Goal: Communication & Community: Ask a question

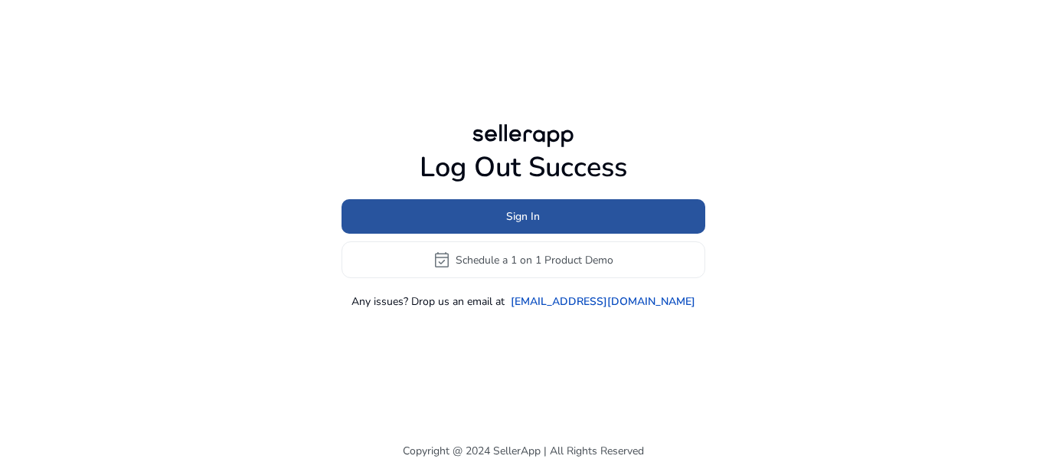
click at [505, 221] on span at bounding box center [523, 216] width 364 height 37
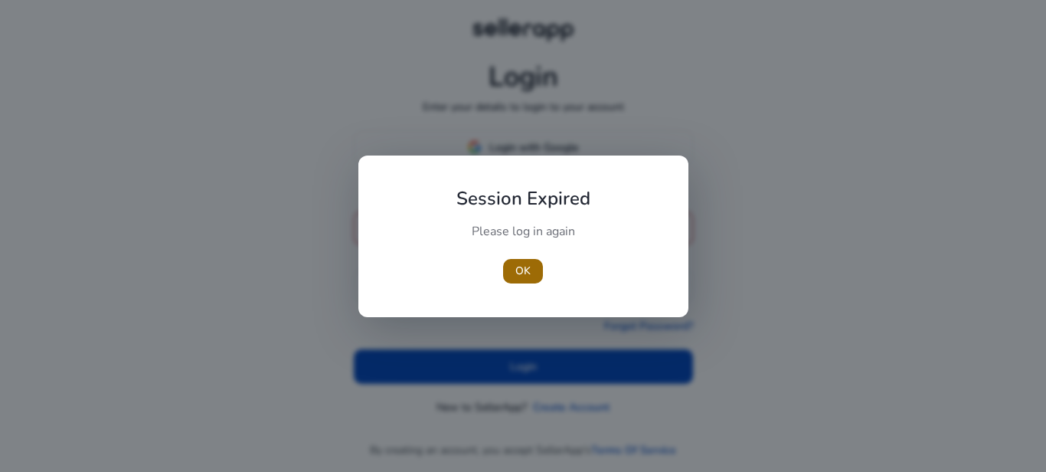
click at [514, 276] on span "button" at bounding box center [523, 271] width 40 height 37
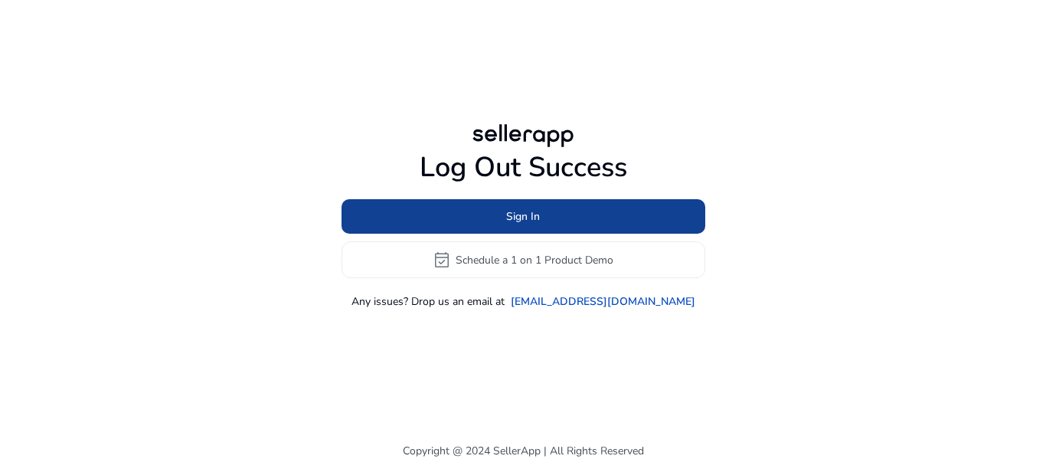
click at [465, 217] on span at bounding box center [523, 216] width 364 height 37
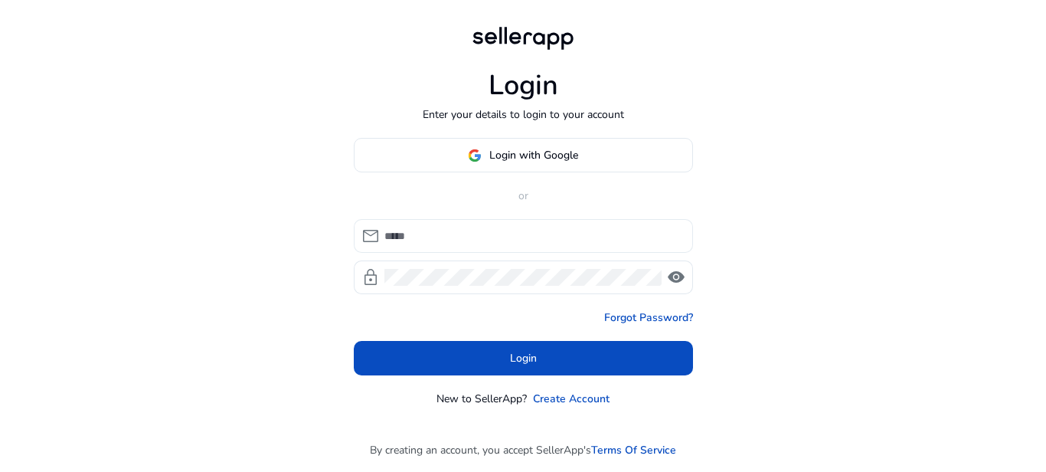
click at [415, 239] on input at bounding box center [532, 235] width 296 height 17
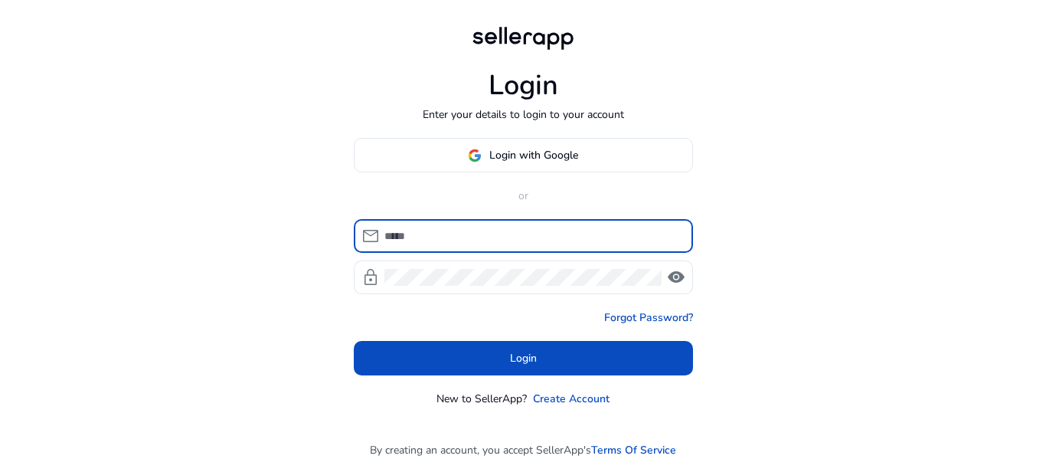
type input "**********"
click at [445, 286] on div at bounding box center [523, 277] width 278 height 34
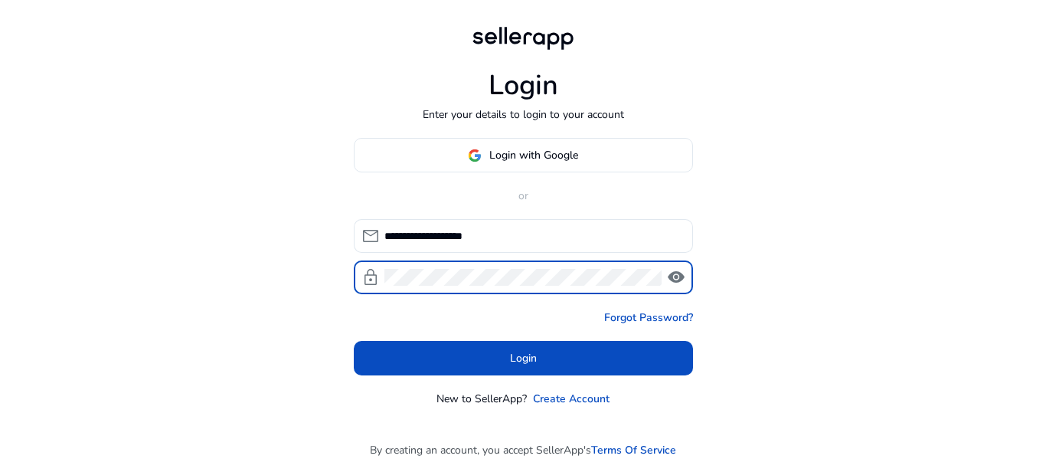
click button "Login" at bounding box center [523, 358] width 339 height 34
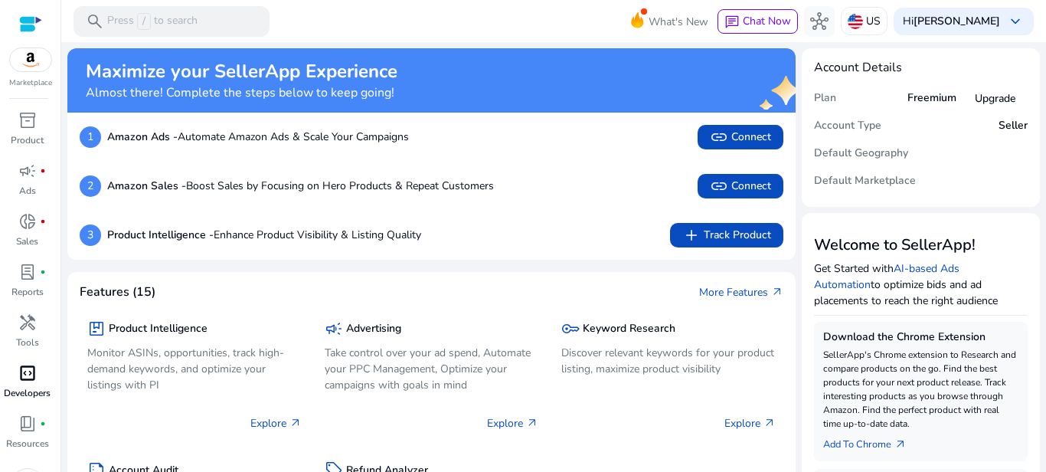
click at [28, 380] on span "code_blocks" at bounding box center [27, 373] width 18 height 18
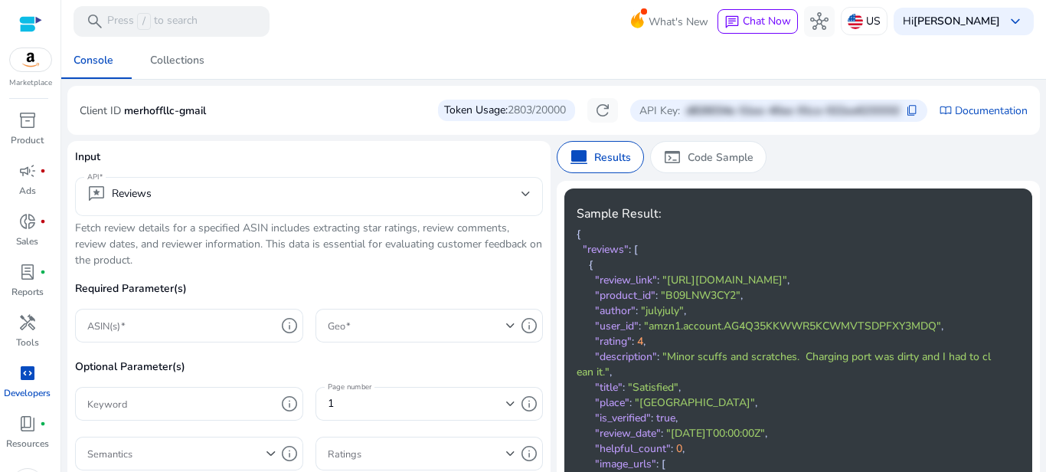
click at [225, 202] on mat-select-trigger "reviews Reviews" at bounding box center [304, 193] width 434 height 18
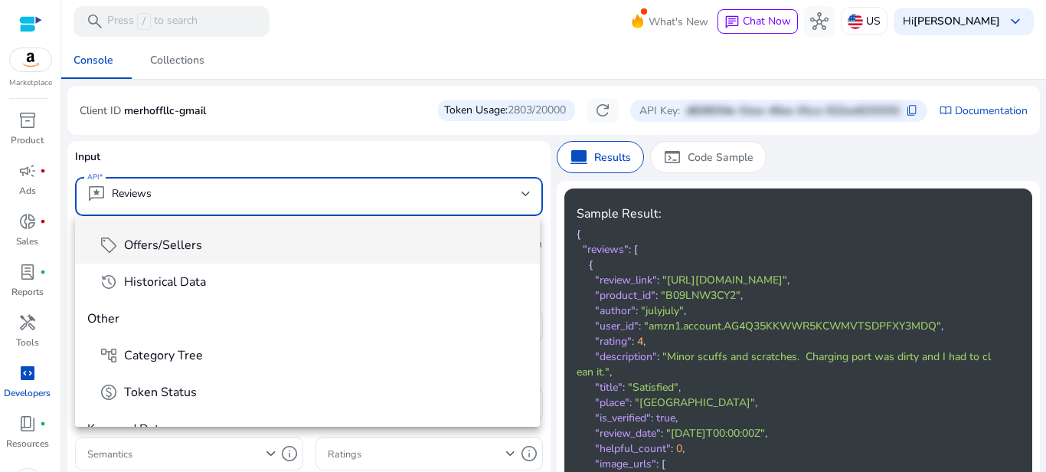
scroll to position [184, 0]
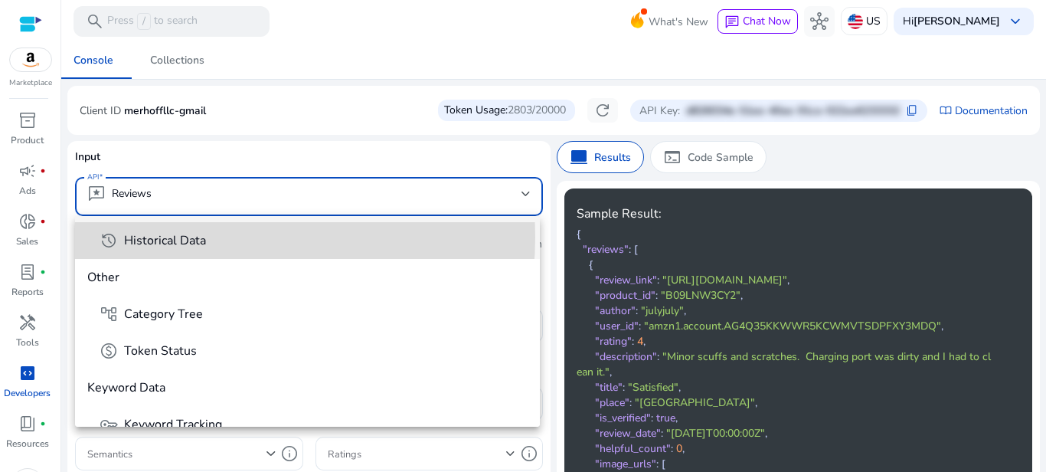
click at [190, 237] on span "Historical Data" at bounding box center [165, 240] width 82 height 17
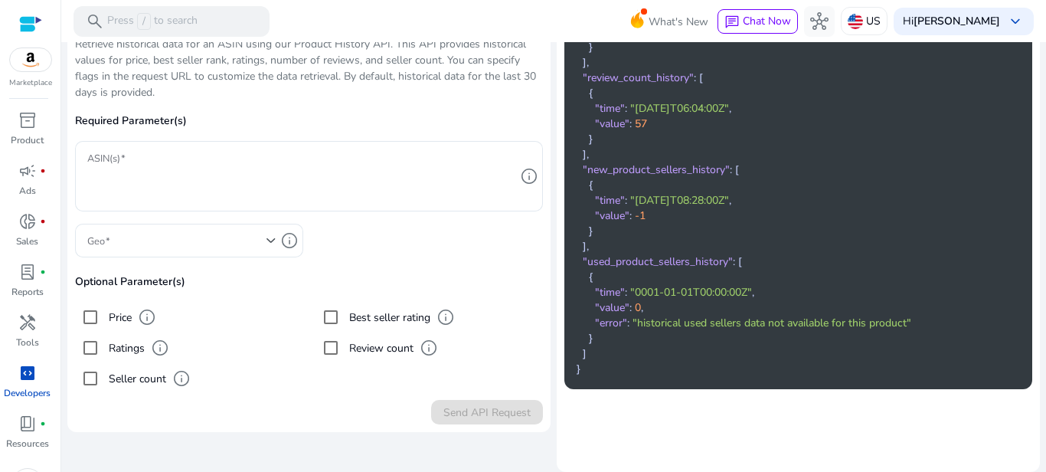
scroll to position [0, 0]
click at [207, 250] on div at bounding box center [181, 241] width 188 height 34
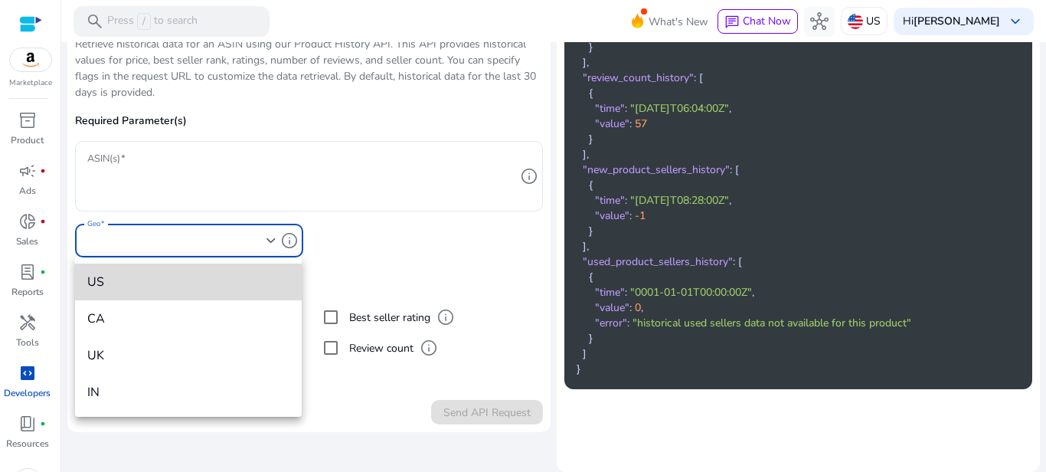
click at [196, 280] on span "US" at bounding box center [188, 281] width 202 height 17
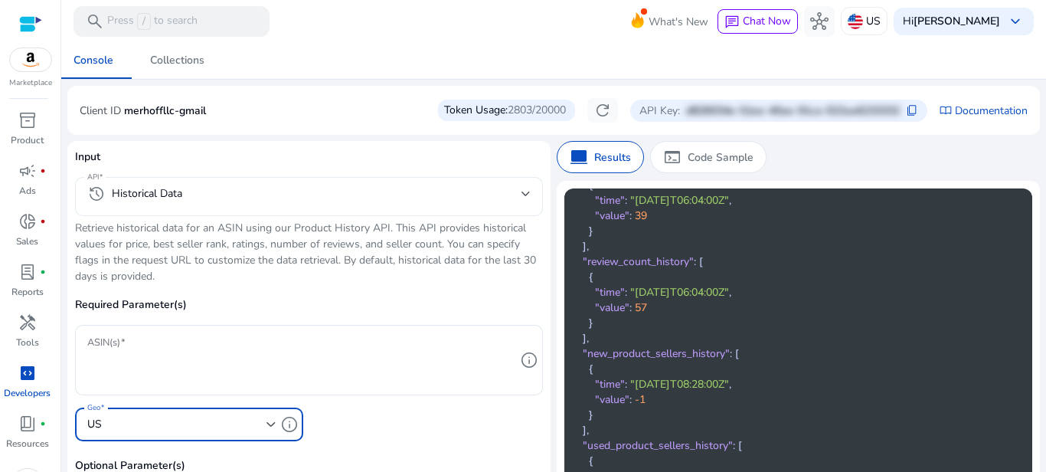
click at [194, 189] on mat-select-trigger "history Historical Data" at bounding box center [304, 193] width 434 height 18
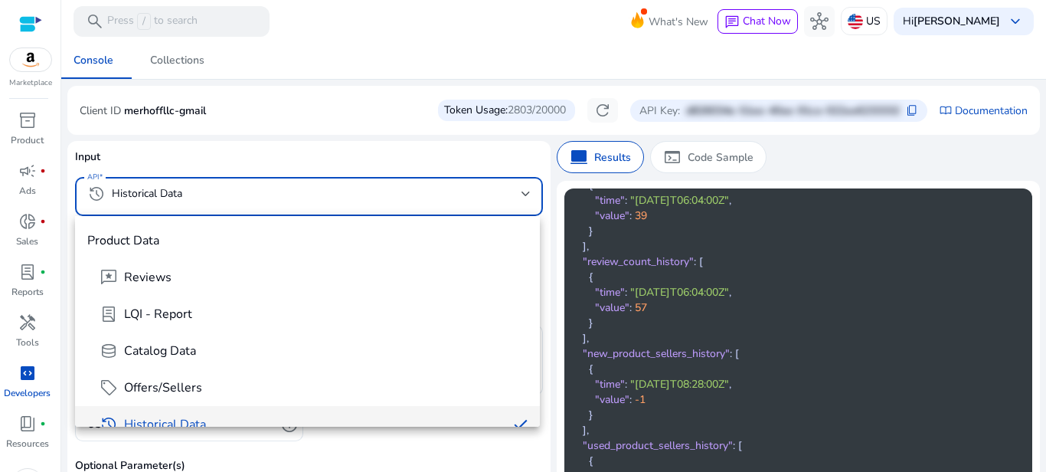
scroll to position [16, 0]
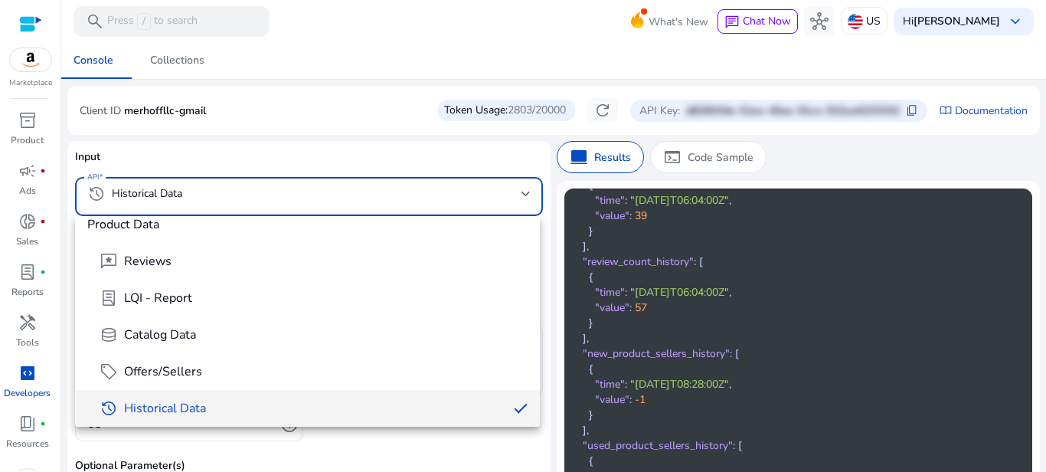
click at [250, 152] on div at bounding box center [523, 236] width 1046 height 472
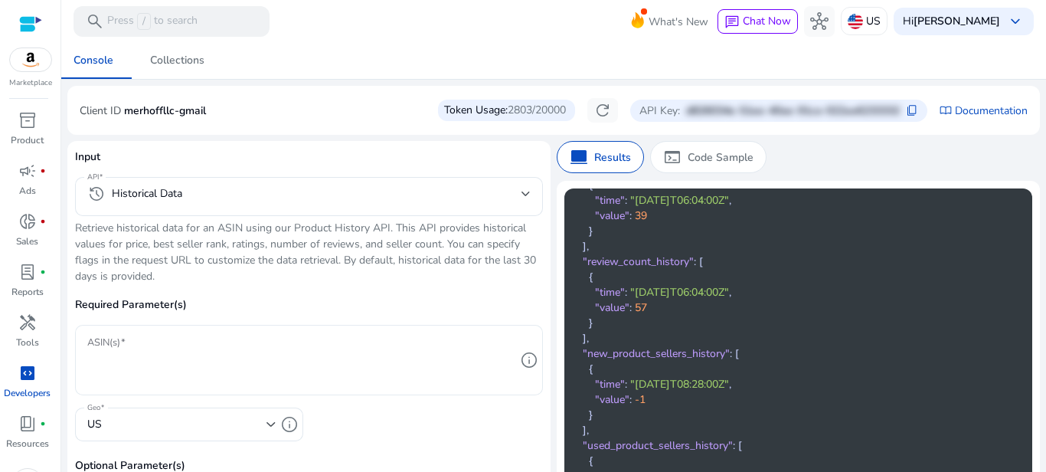
scroll to position [92, 0]
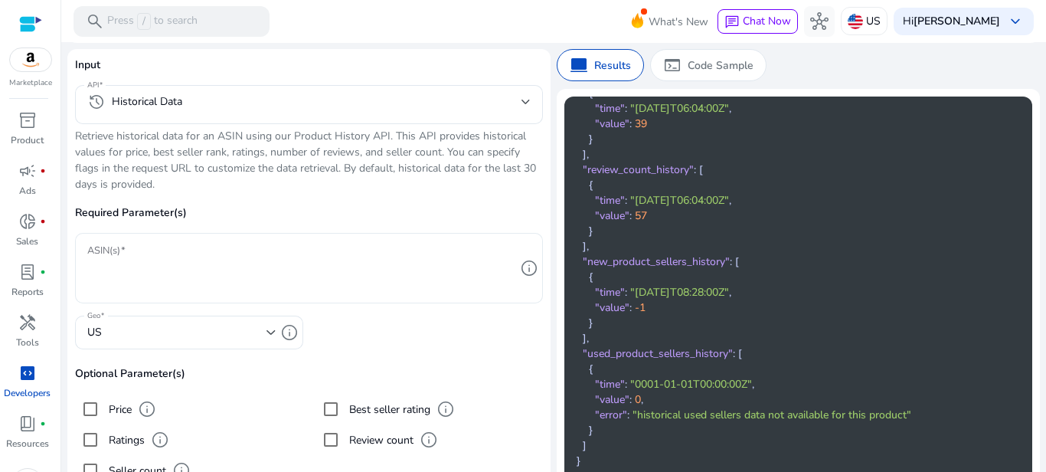
click at [184, 269] on textarea "ASIN(s)" at bounding box center [301, 267] width 428 height 55
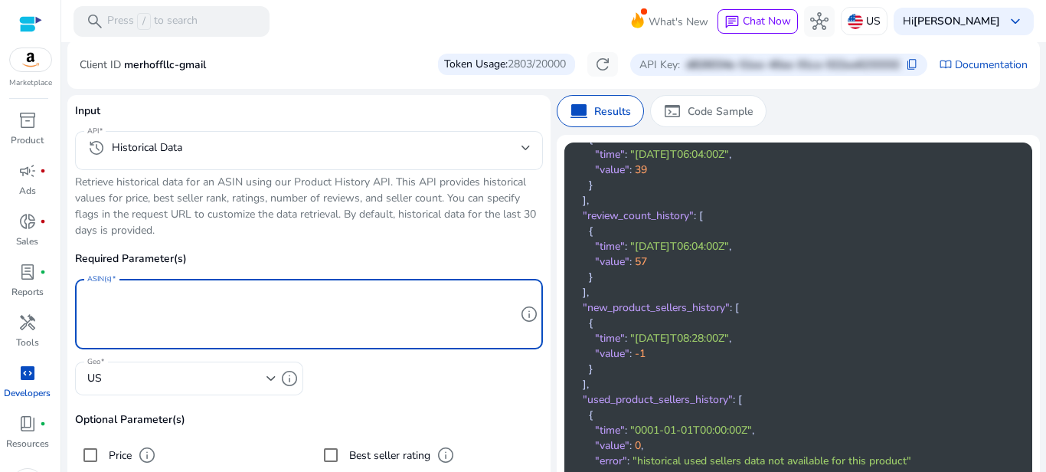
scroll to position [0, 0]
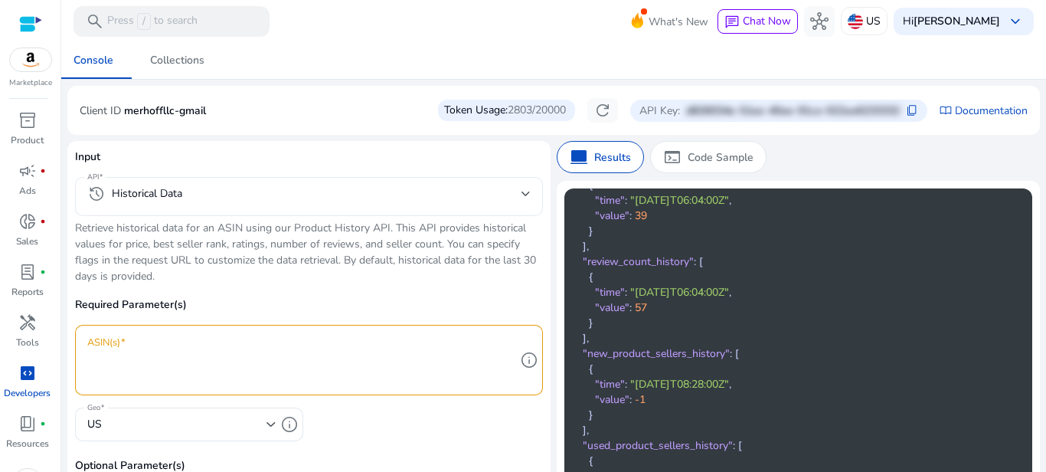
click at [167, 177] on div "history Historical Data" at bounding box center [308, 196] width 443 height 39
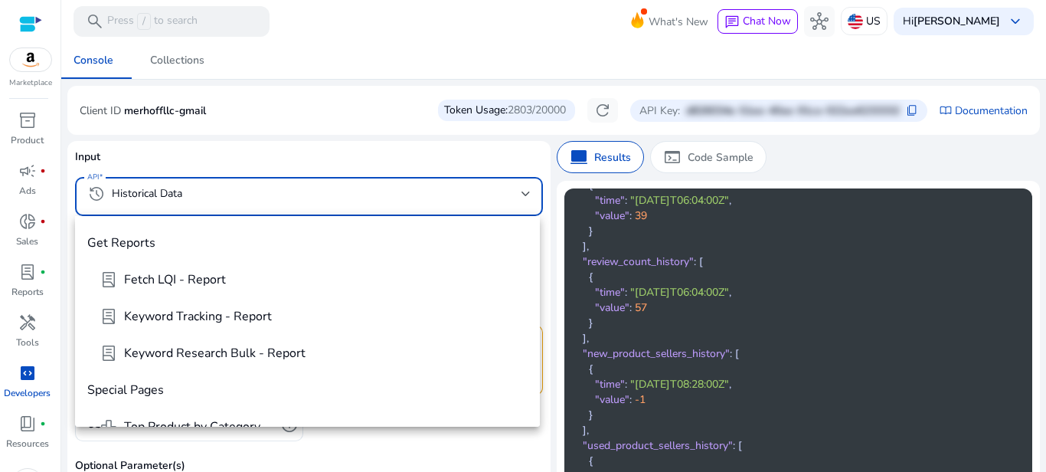
scroll to position [720, 0]
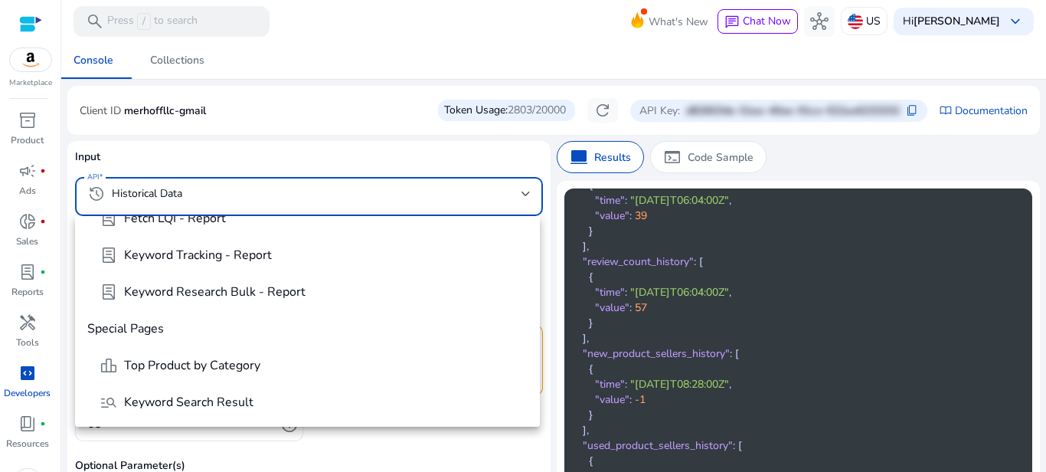
click at [318, 102] on div at bounding box center [523, 236] width 1046 height 472
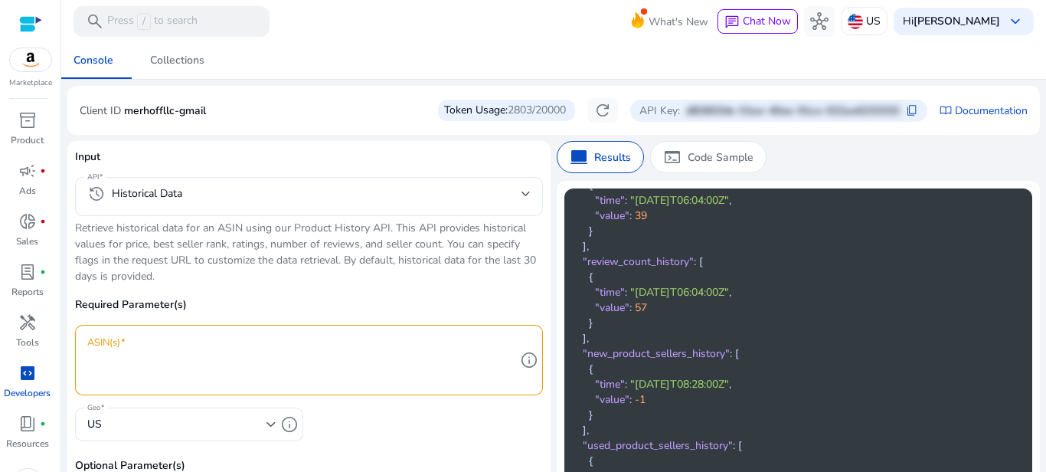
click at [34, 68] on img at bounding box center [30, 59] width 41 height 23
click at [46, 64] on img at bounding box center [30, 59] width 41 height 23
click at [32, 128] on span "inventory_2" at bounding box center [27, 120] width 18 height 18
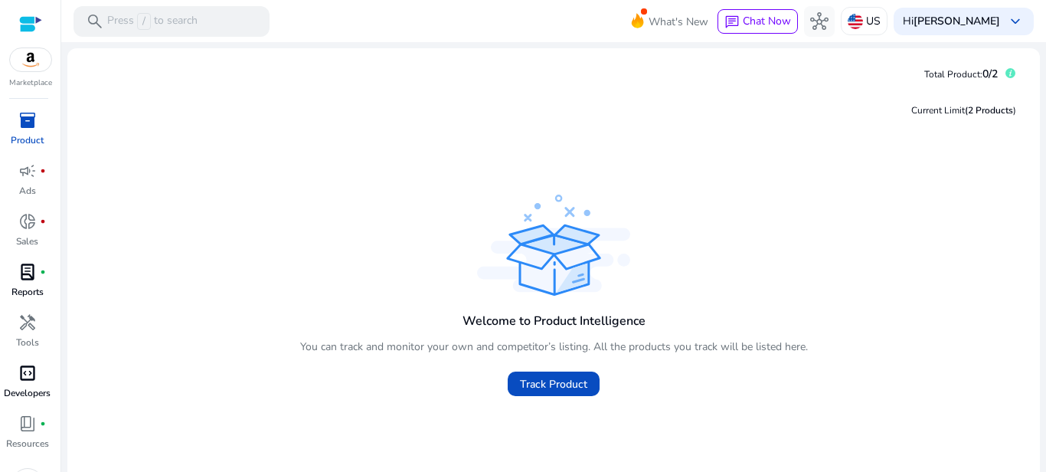
scroll to position [34, 0]
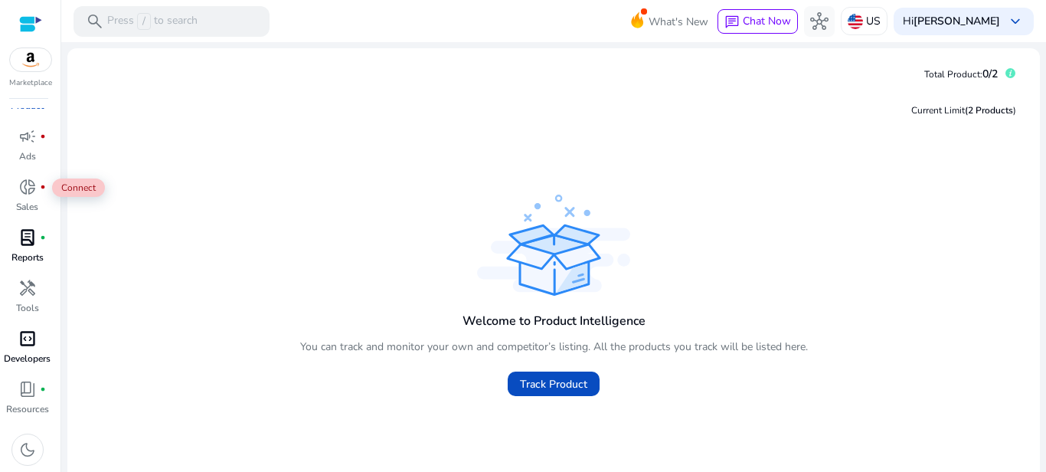
click at [24, 235] on span "lab_profile" at bounding box center [27, 237] width 18 height 18
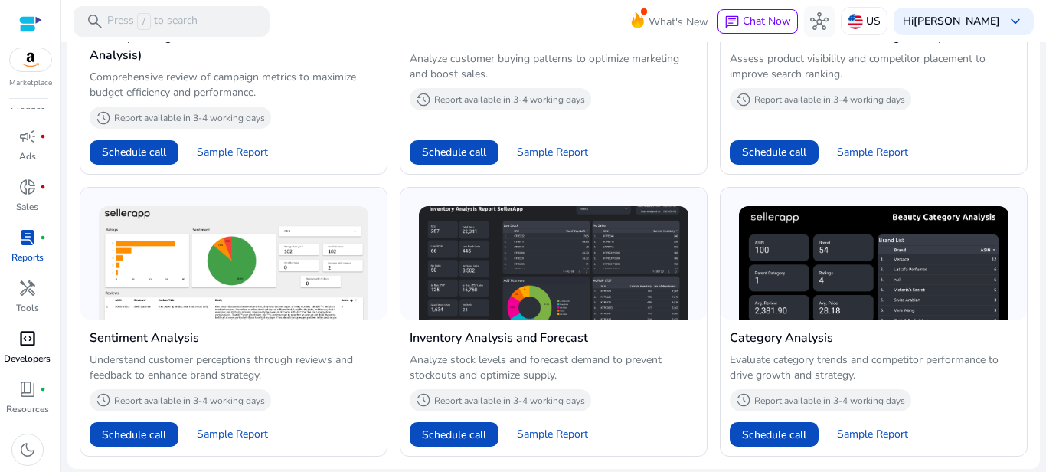
scroll to position [1017, 0]
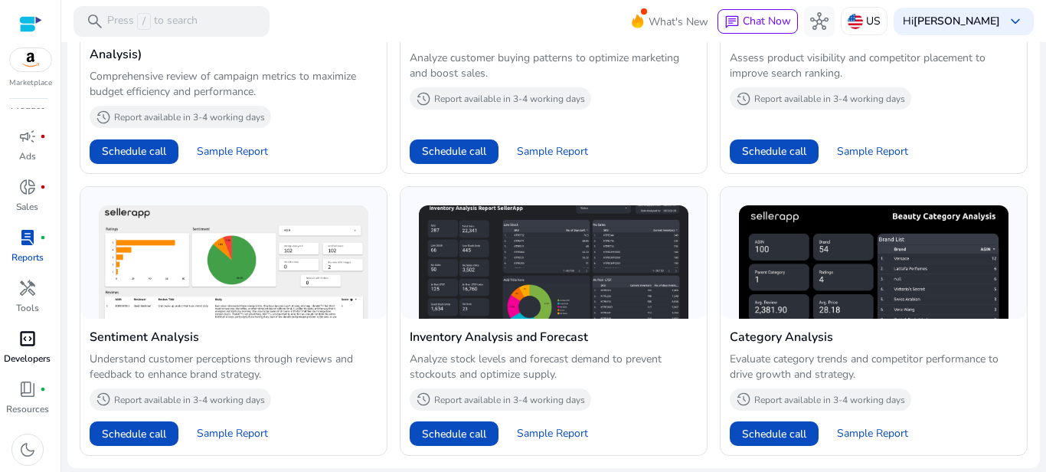
click at [30, 344] on span "code_blocks" at bounding box center [27, 338] width 18 height 18
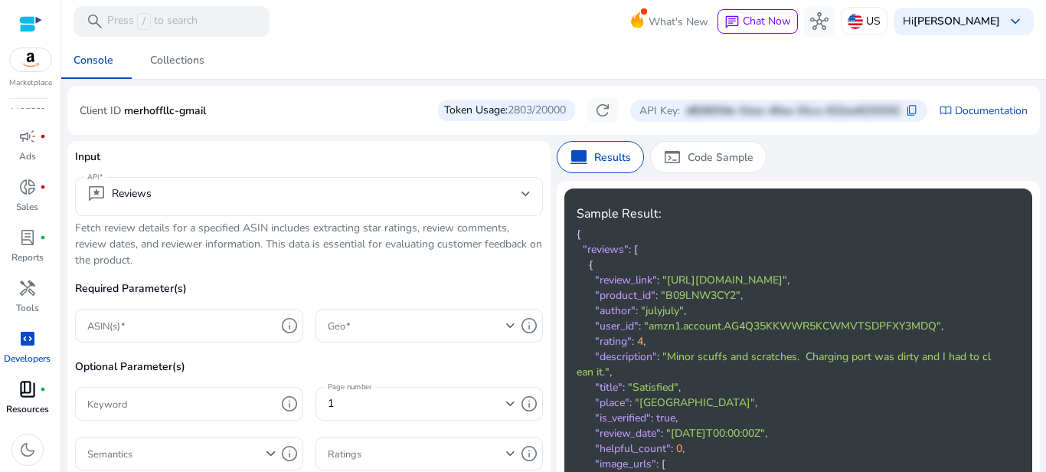
click at [26, 383] on span "book_4" at bounding box center [27, 389] width 18 height 18
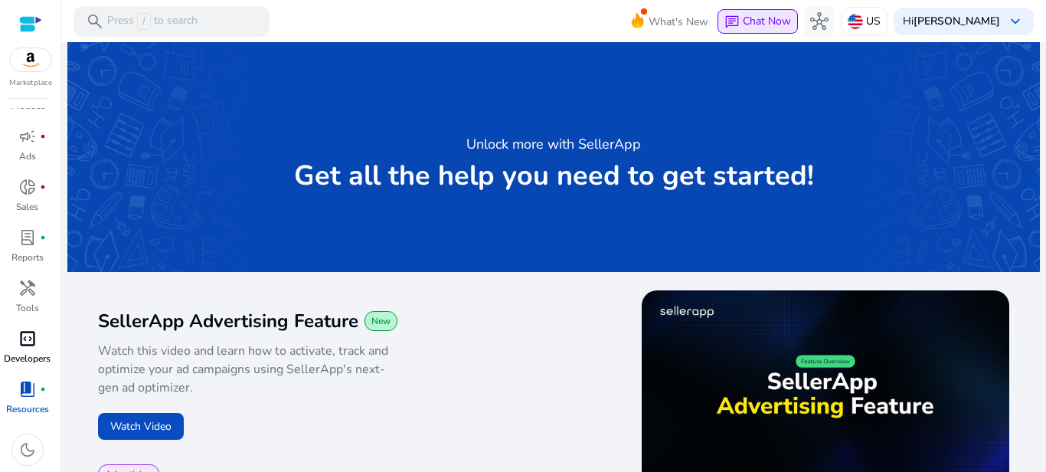
click at [774, 19] on span "Chat Now" at bounding box center [767, 21] width 48 height 15
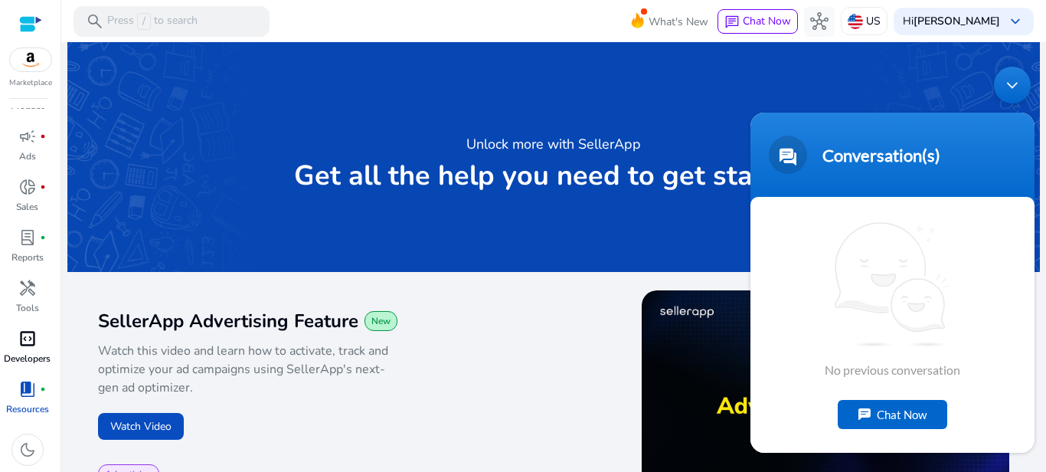
click at [915, 417] on div "Chat Now" at bounding box center [891, 414] width 109 height 29
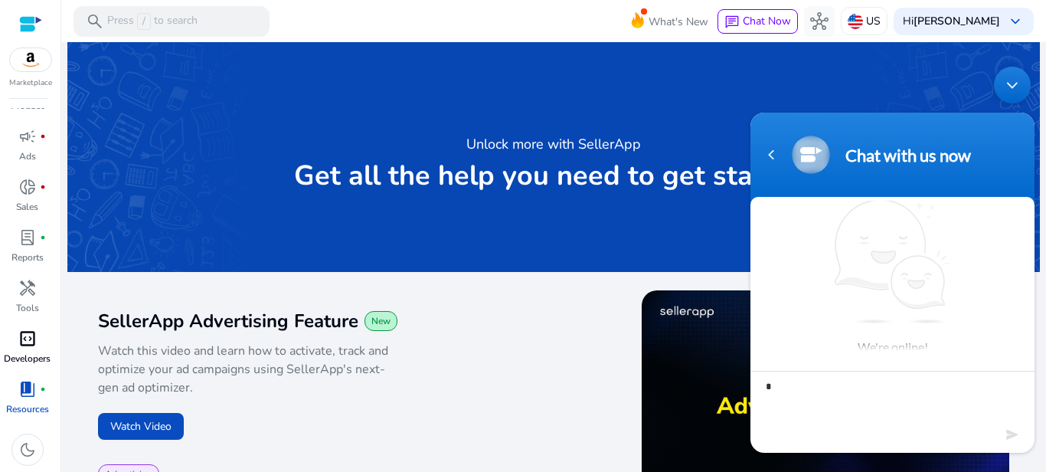
type textarea "**"
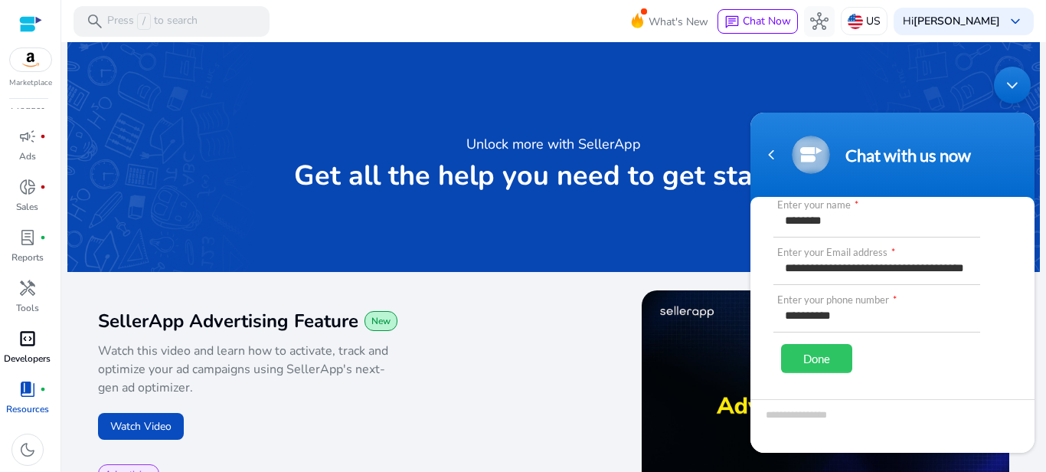
click at [817, 361] on div "Done" at bounding box center [816, 358] width 71 height 29
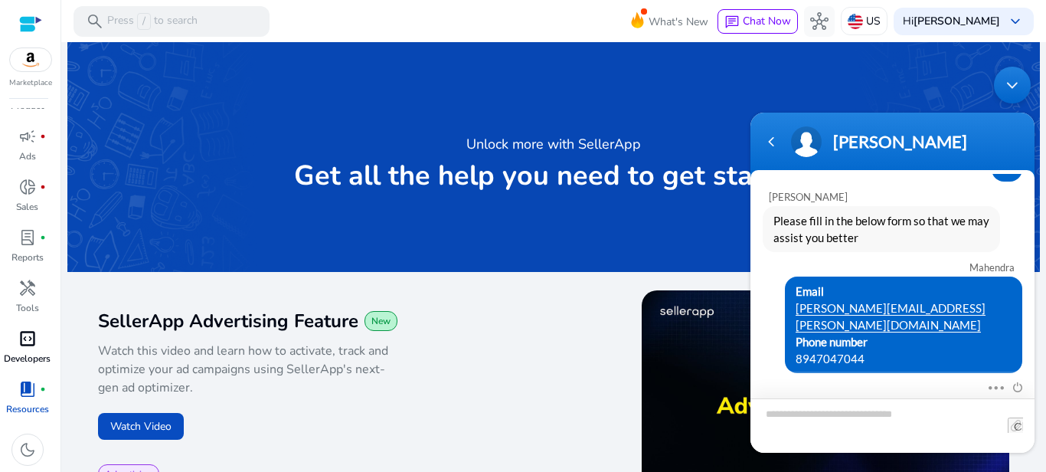
scroll to position [58, 0]
